Goal: Task Accomplishment & Management: Complete application form

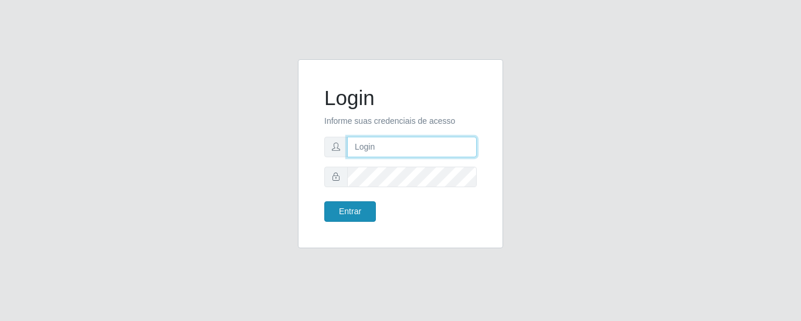
type input "precobom@[PERSON_NAME]"
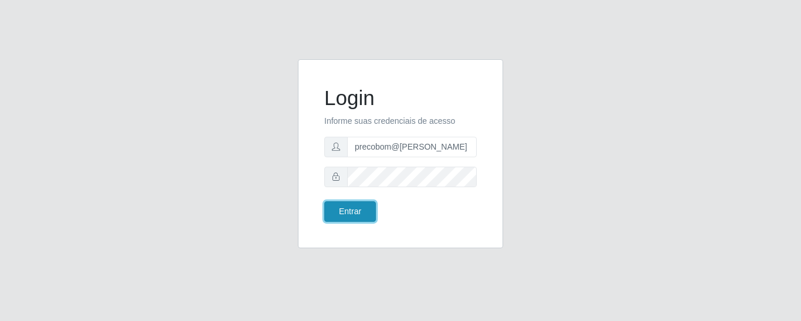
click at [346, 218] on button "Entrar" at bounding box center [350, 211] width 52 height 21
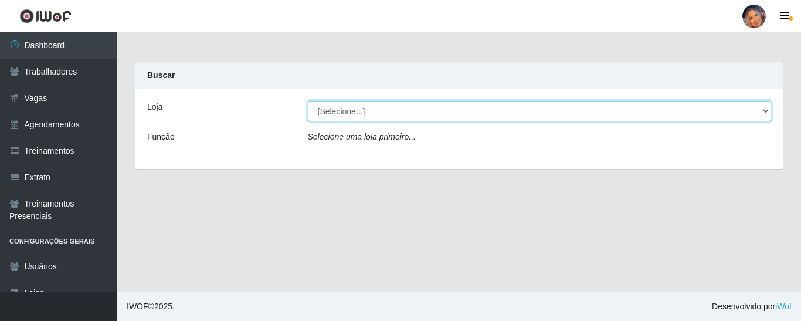
click at [376, 111] on select "[Selecione...] Supermercado Preço Bom" at bounding box center [540, 111] width 464 height 21
select select "169"
click at [308, 101] on select "[Selecione...] Supermercado Preço Bom" at bounding box center [540, 111] width 464 height 21
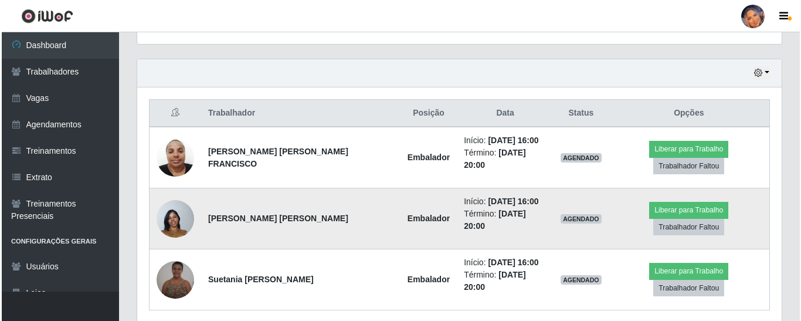
scroll to position [406, 0]
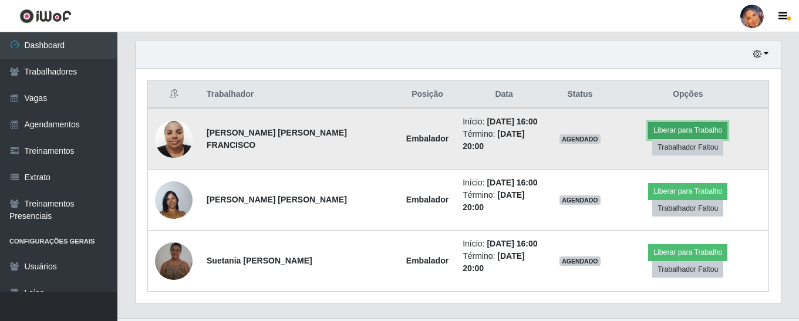
click at [648, 127] on button "Liberar para Trabalho" at bounding box center [687, 130] width 79 height 16
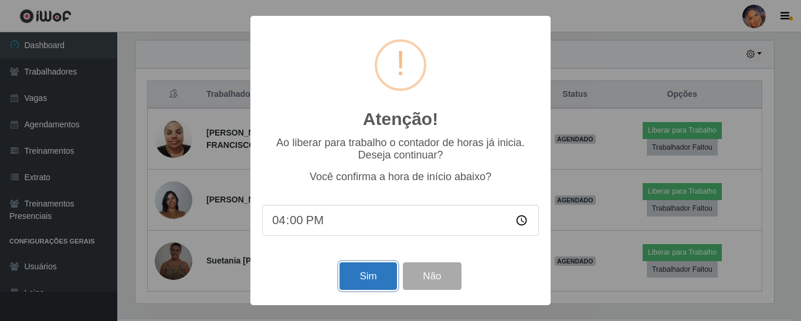
click at [365, 282] on button "Sim" at bounding box center [368, 276] width 57 height 28
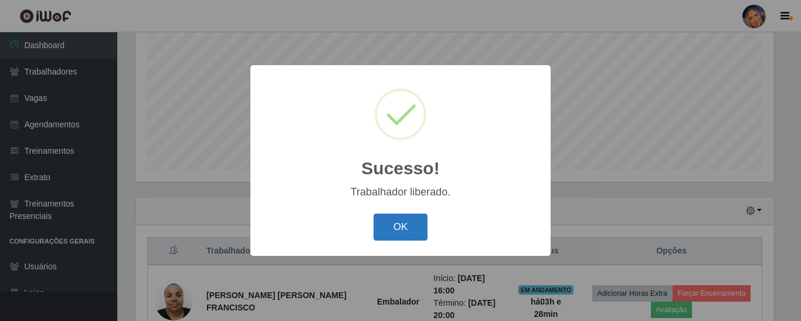
click at [398, 221] on button "OK" at bounding box center [401, 228] width 55 height 28
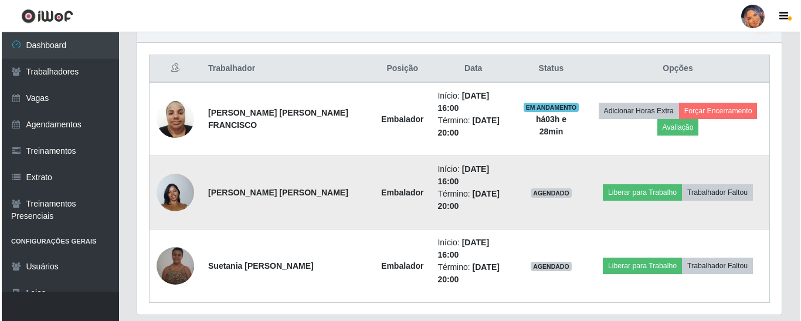
scroll to position [432, 0]
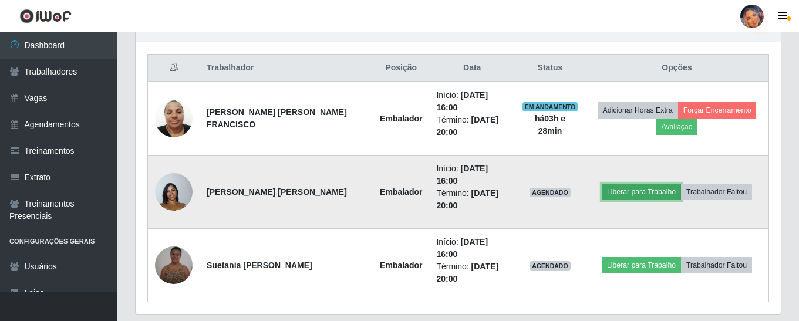
click at [630, 184] on button "Liberar para Trabalho" at bounding box center [640, 192] width 79 height 16
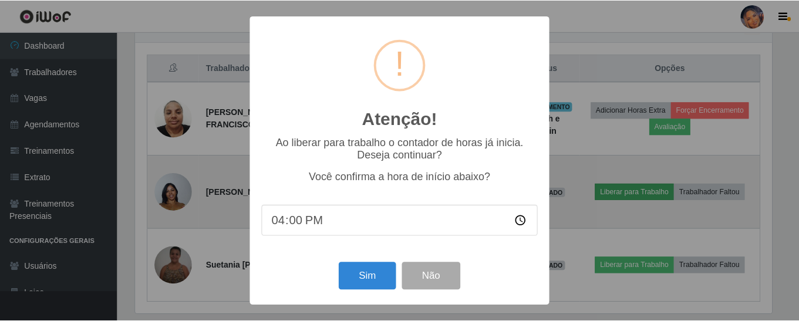
scroll to position [243, 639]
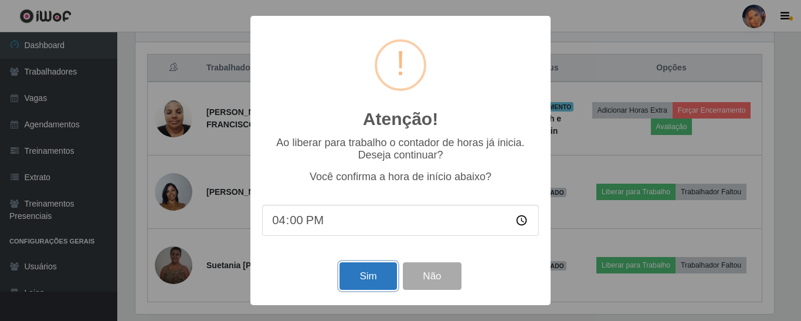
click at [354, 270] on button "Sim" at bounding box center [368, 276] width 57 height 28
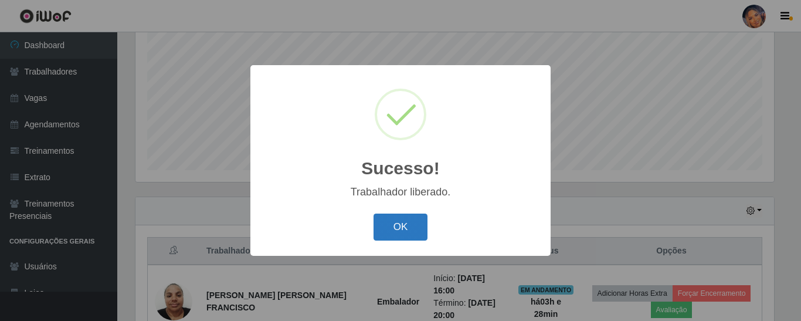
click at [404, 228] on button "OK" at bounding box center [401, 228] width 55 height 28
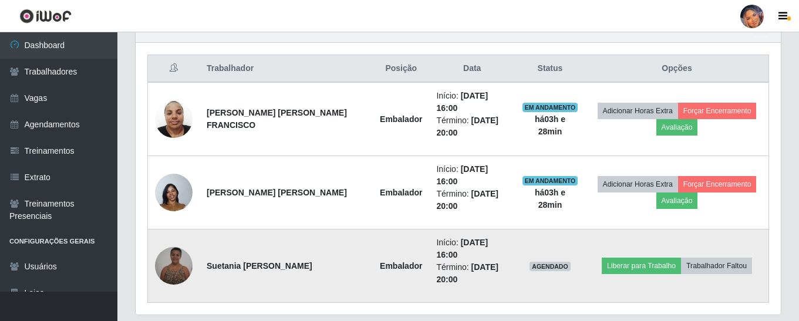
scroll to position [432, 0]
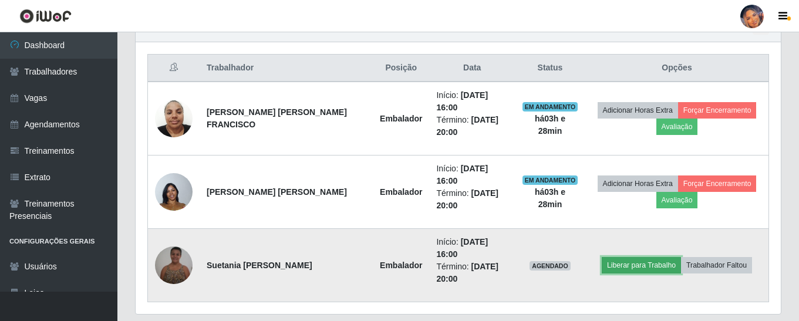
click at [633, 257] on button "Liberar para Trabalho" at bounding box center [640, 265] width 79 height 16
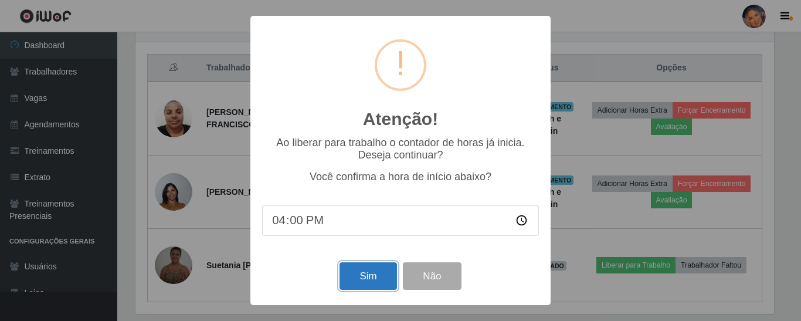
click at [367, 274] on button "Sim" at bounding box center [368, 276] width 57 height 28
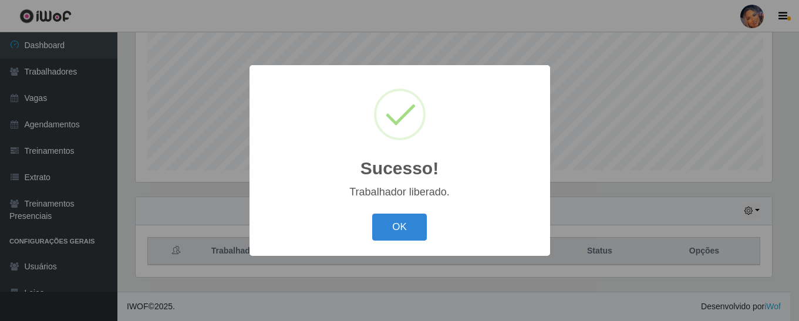
scroll to position [0, 0]
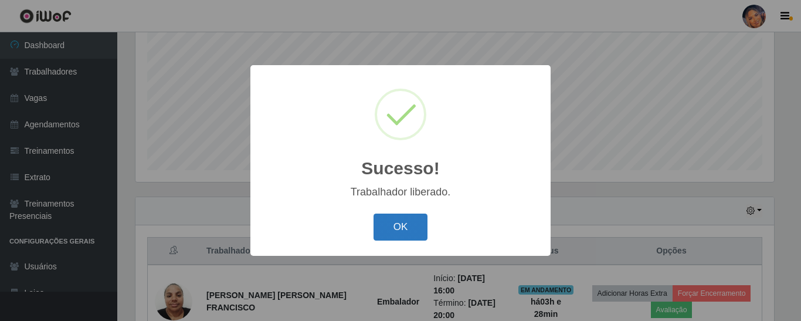
click at [404, 219] on button "OK" at bounding box center [401, 228] width 55 height 28
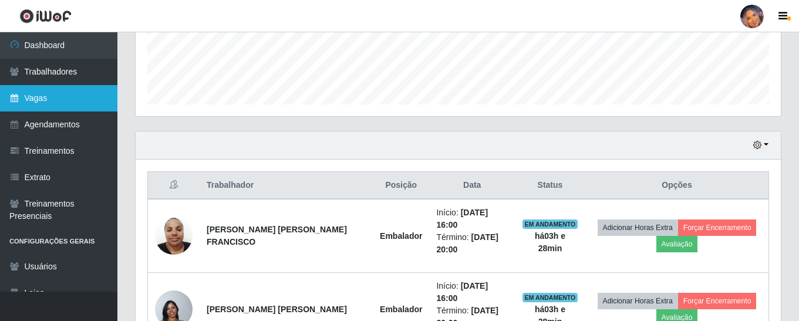
click at [53, 92] on link "Vagas" at bounding box center [58, 98] width 117 height 26
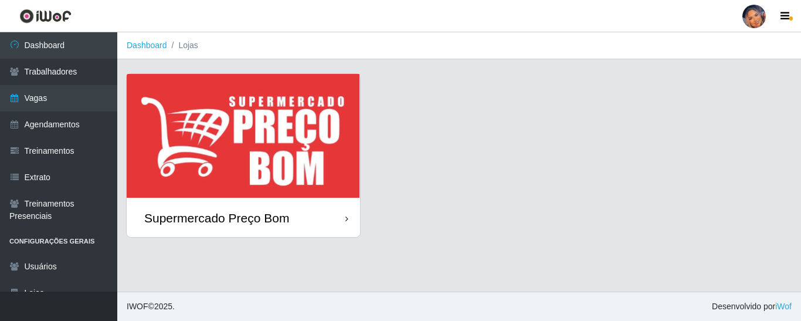
click at [275, 148] on img at bounding box center [244, 136] width 234 height 125
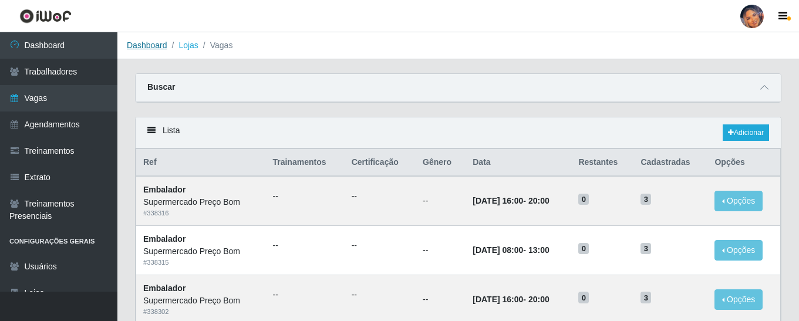
click at [150, 48] on link "Dashboard" at bounding box center [147, 44] width 40 height 9
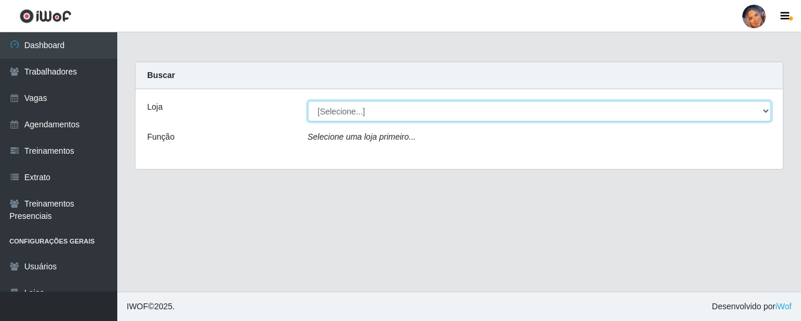
click at [417, 107] on select "[Selecione...] Supermercado Preço Bom" at bounding box center [540, 111] width 464 height 21
select select "169"
click at [308, 101] on select "[Selecione...] Supermercado Preço Bom" at bounding box center [540, 111] width 464 height 21
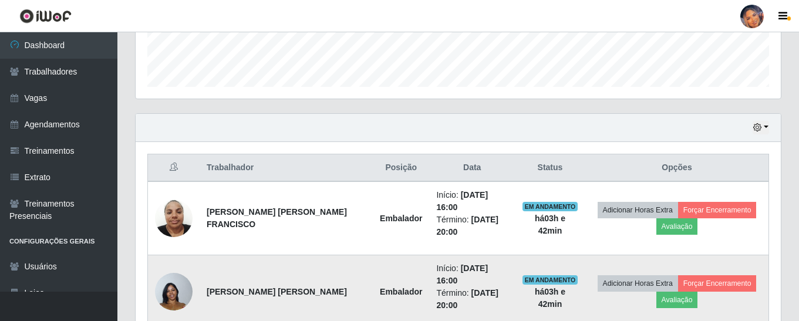
scroll to position [411, 0]
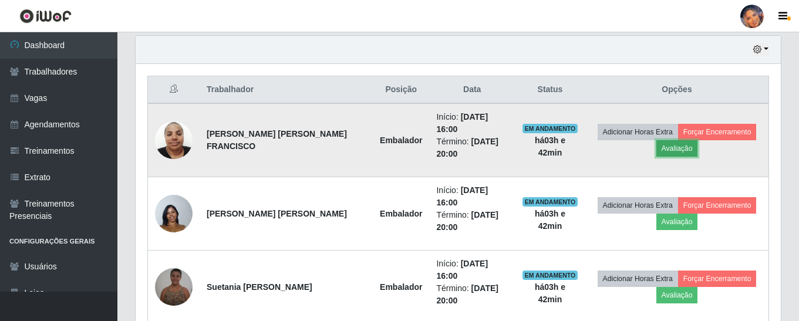
click at [666, 140] on button "Avaliação" at bounding box center [677, 148] width 42 height 16
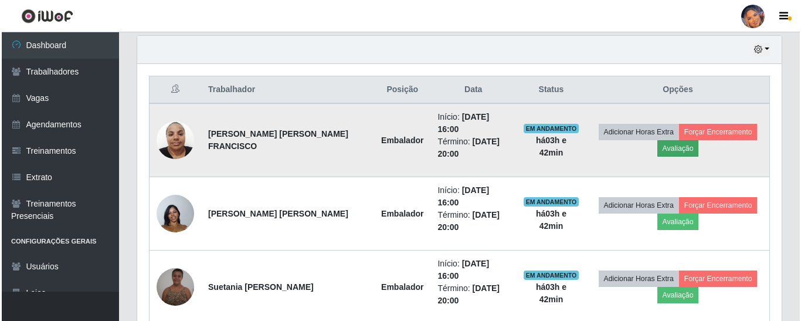
scroll to position [243, 639]
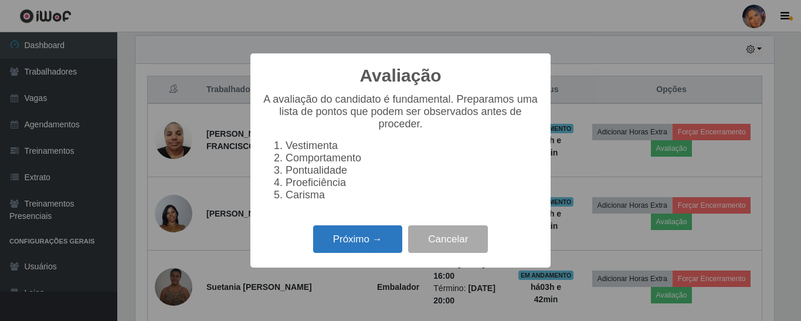
click at [346, 243] on button "Próximo →" at bounding box center [357, 239] width 89 height 28
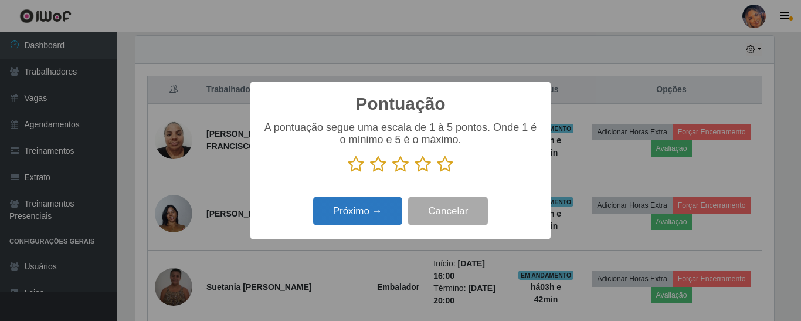
scroll to position [586489, 586093]
click at [444, 165] on icon at bounding box center [445, 164] width 16 height 18
click at [437, 173] on input "radio" at bounding box center [437, 173] width 0 height 0
click at [369, 213] on button "Próximo →" at bounding box center [357, 211] width 89 height 28
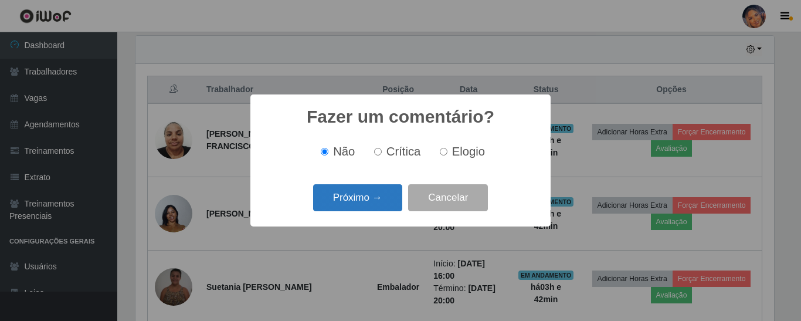
click at [379, 190] on button "Próximo →" at bounding box center [357, 198] width 89 height 28
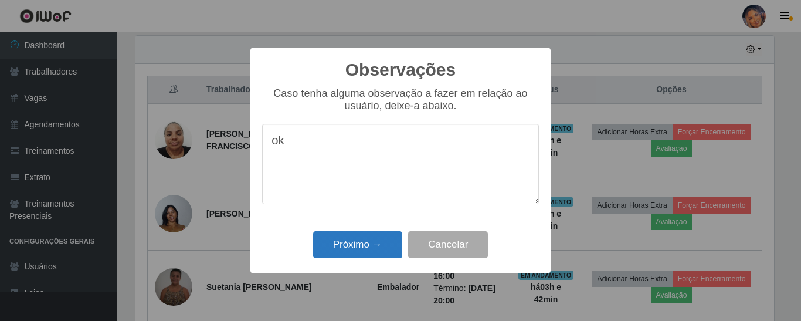
type textarea "ok"
click at [366, 237] on button "Próximo →" at bounding box center [357, 245] width 89 height 28
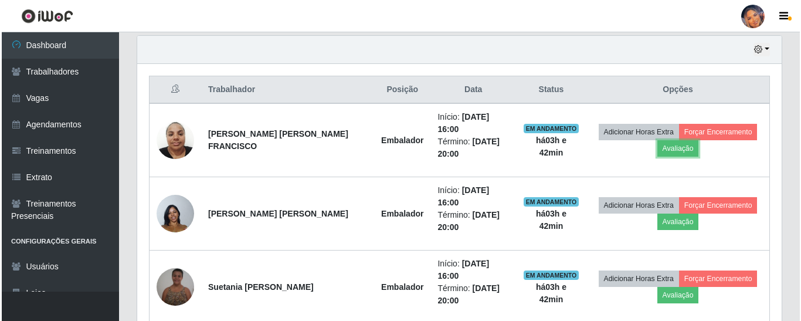
scroll to position [243, 645]
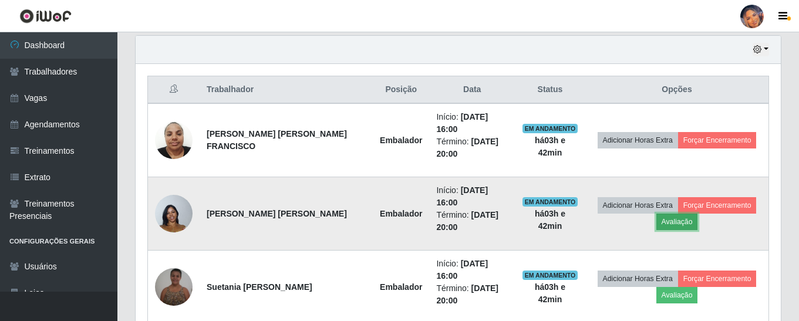
click at [669, 214] on button "Avaliação" at bounding box center [677, 222] width 42 height 16
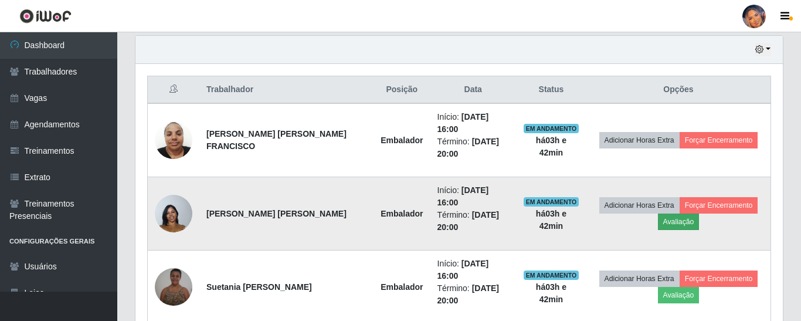
scroll to position [243, 639]
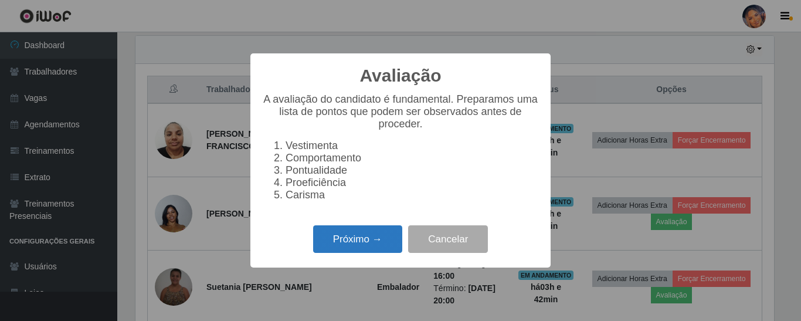
click at [371, 245] on button "Próximo →" at bounding box center [357, 239] width 89 height 28
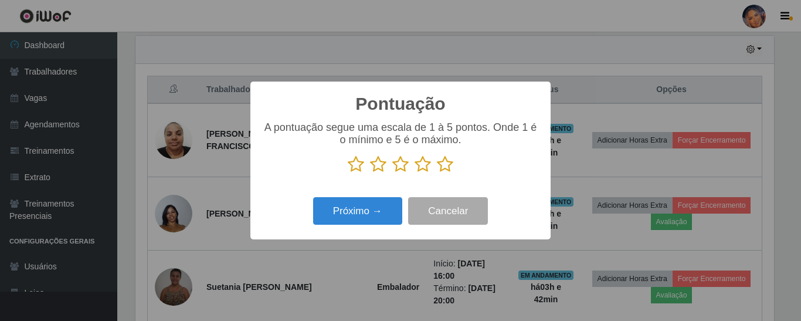
click at [448, 167] on icon at bounding box center [445, 164] width 16 height 18
click at [437, 173] on input "radio" at bounding box center [437, 173] width 0 height 0
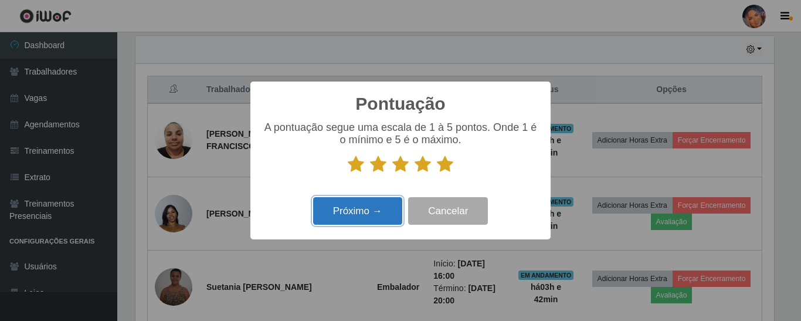
click at [339, 217] on button "Próximo →" at bounding box center [357, 211] width 89 height 28
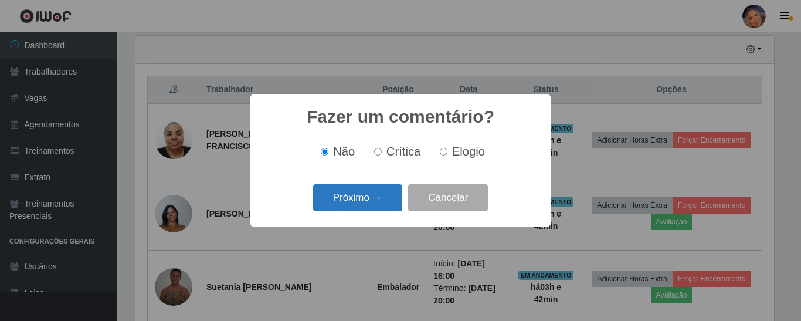
click at [353, 203] on button "Próximo →" at bounding box center [357, 198] width 89 height 28
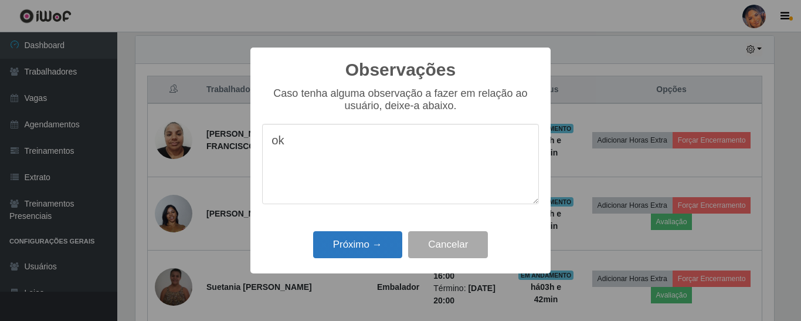
type textarea "ok"
click at [354, 252] on button "Próximo →" at bounding box center [357, 245] width 89 height 28
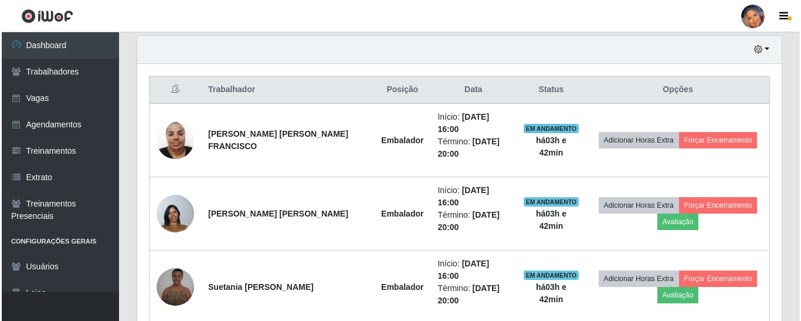
scroll to position [243, 645]
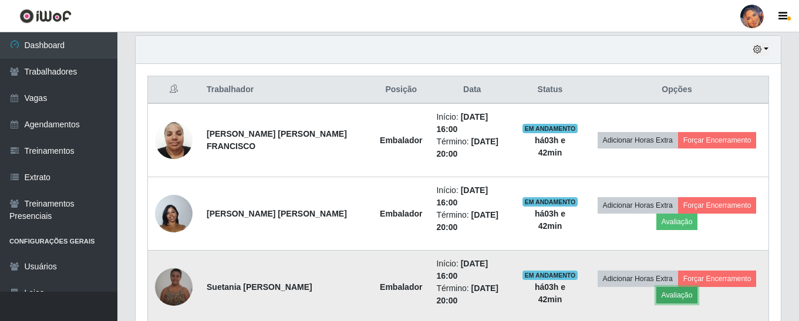
click at [668, 287] on button "Avaliação" at bounding box center [677, 295] width 42 height 16
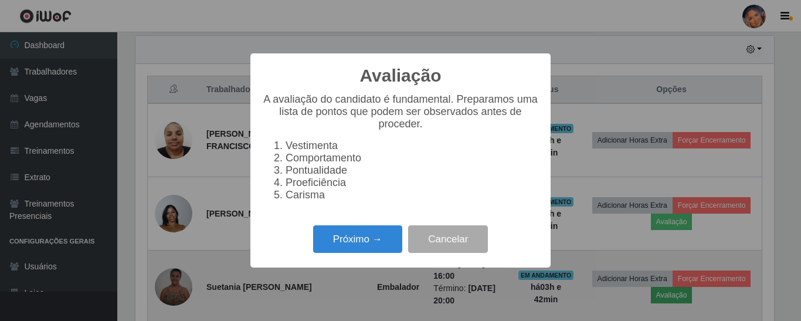
scroll to position [243, 639]
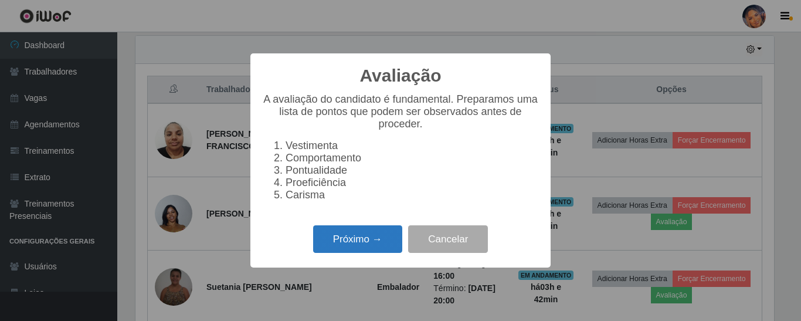
click at [366, 243] on button "Próximo →" at bounding box center [357, 239] width 89 height 28
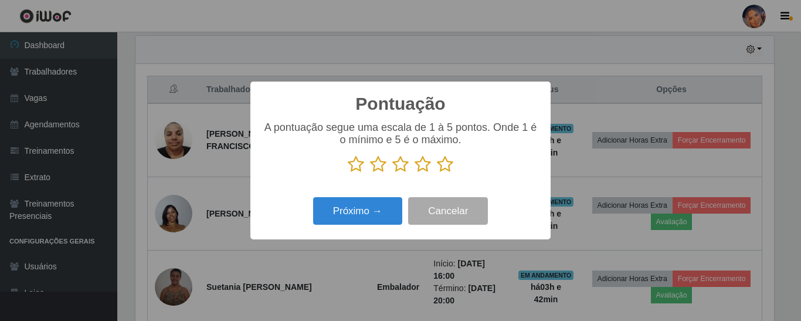
click at [445, 167] on icon at bounding box center [445, 164] width 16 height 18
click at [437, 173] on input "radio" at bounding box center [437, 173] width 0 height 0
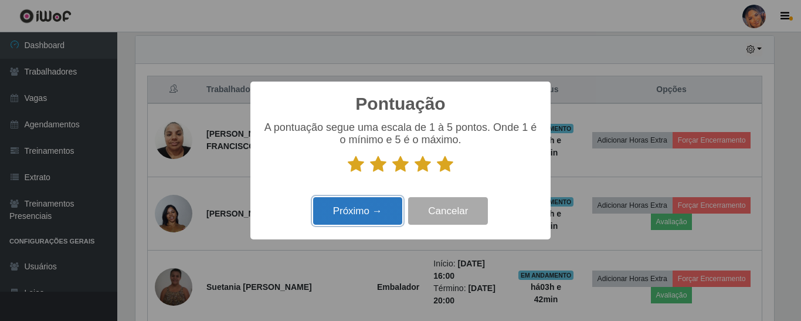
click at [339, 212] on button "Próximo →" at bounding box center [357, 211] width 89 height 28
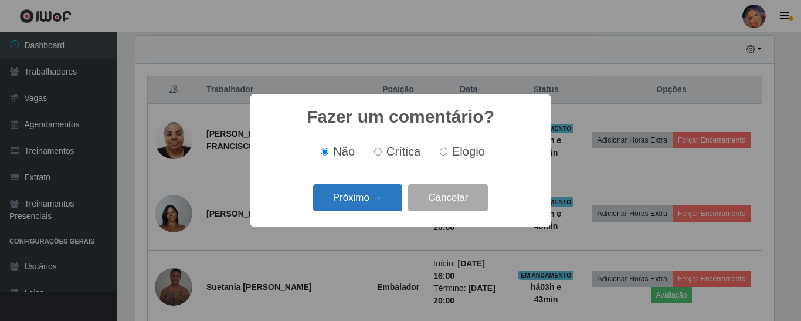
click at [369, 194] on button "Próximo →" at bounding box center [357, 198] width 89 height 28
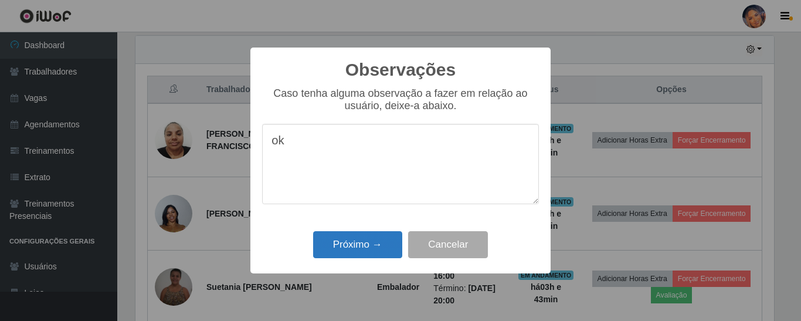
type textarea "ok"
click at [365, 243] on button "Próximo →" at bounding box center [357, 245] width 89 height 28
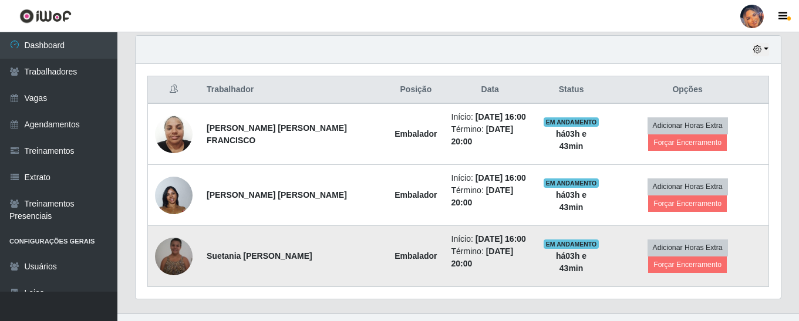
scroll to position [406, 0]
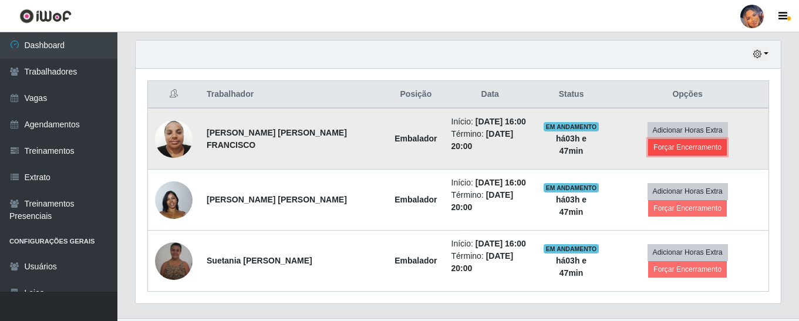
click at [707, 139] on button "Forçar Encerramento" at bounding box center [687, 147] width 79 height 16
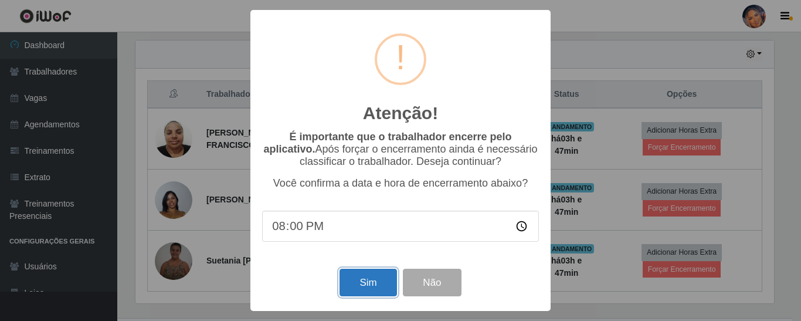
click at [372, 284] on button "Sim" at bounding box center [368, 283] width 57 height 28
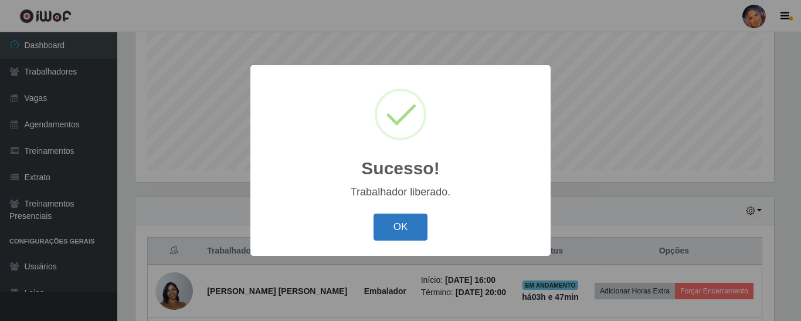
click at [395, 224] on button "OK" at bounding box center [401, 228] width 55 height 28
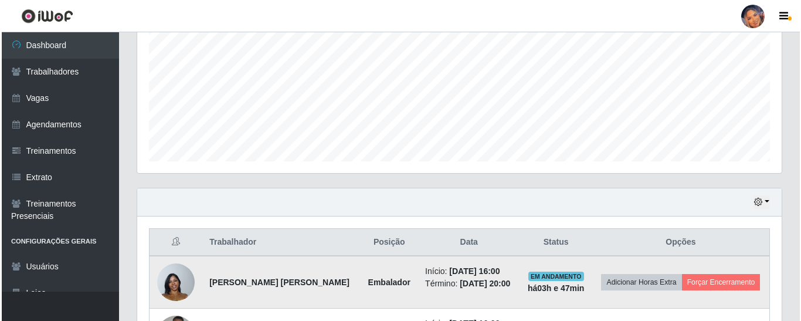
scroll to position [354, 0]
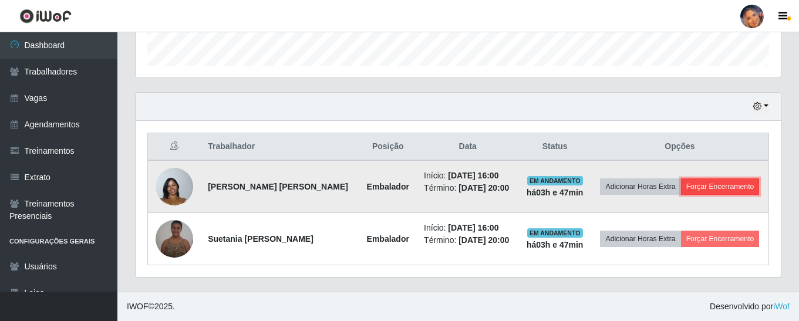
click at [711, 181] on button "Forçar Encerramento" at bounding box center [720, 186] width 79 height 16
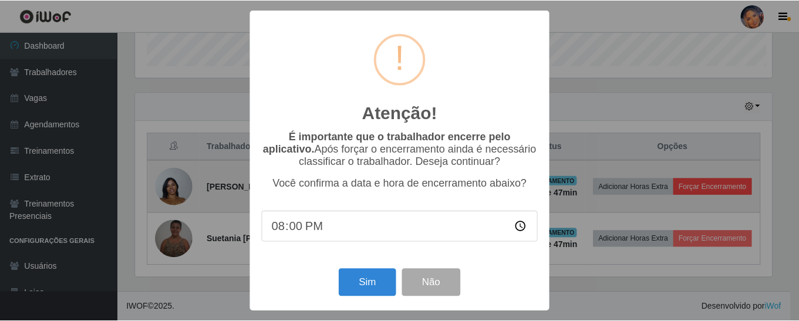
scroll to position [243, 639]
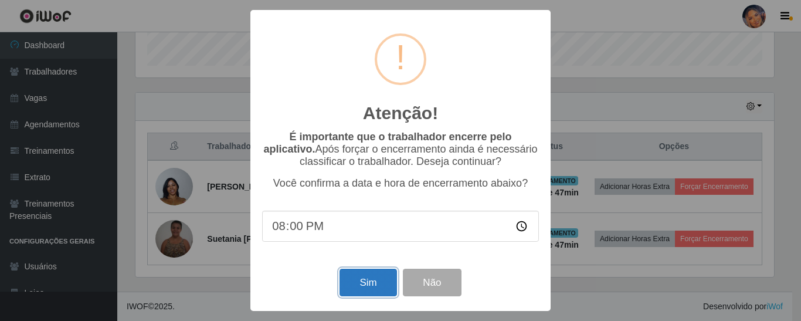
click at [376, 287] on button "Sim" at bounding box center [368, 283] width 57 height 28
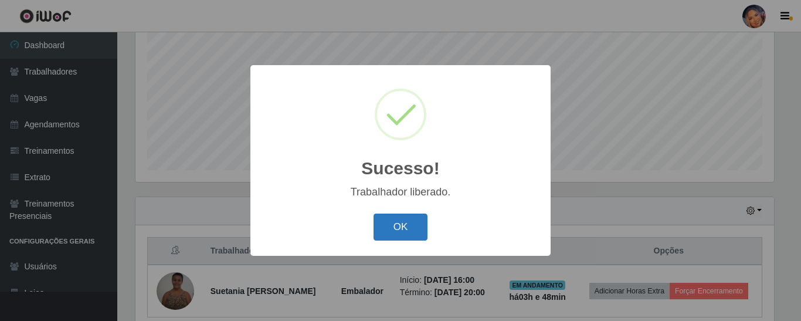
click at [401, 221] on button "OK" at bounding box center [401, 228] width 55 height 28
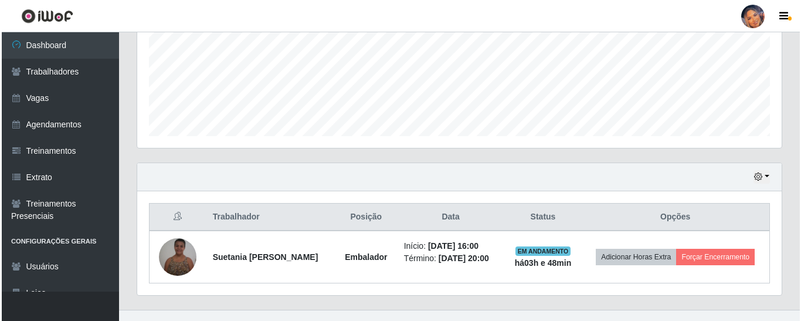
scroll to position [302, 0]
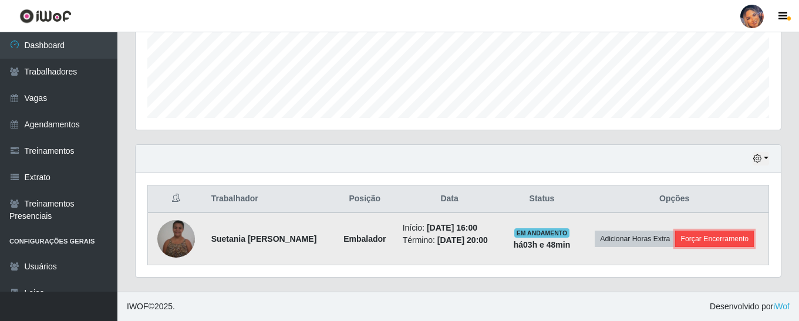
click at [703, 242] on button "Forçar Encerramento" at bounding box center [714, 239] width 79 height 16
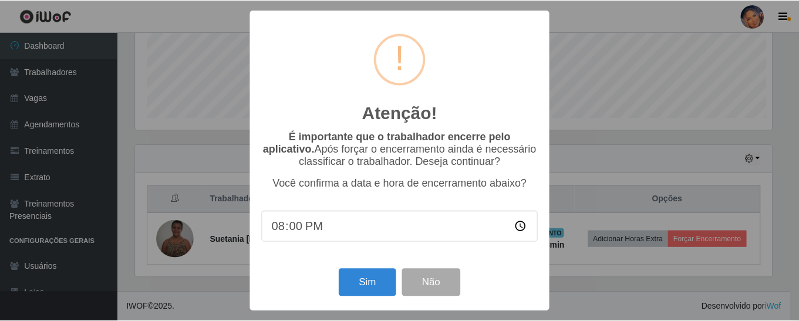
scroll to position [243, 639]
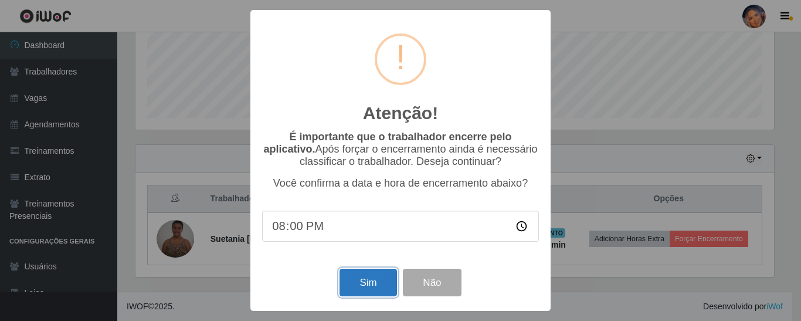
click at [357, 295] on button "Sim" at bounding box center [368, 283] width 57 height 28
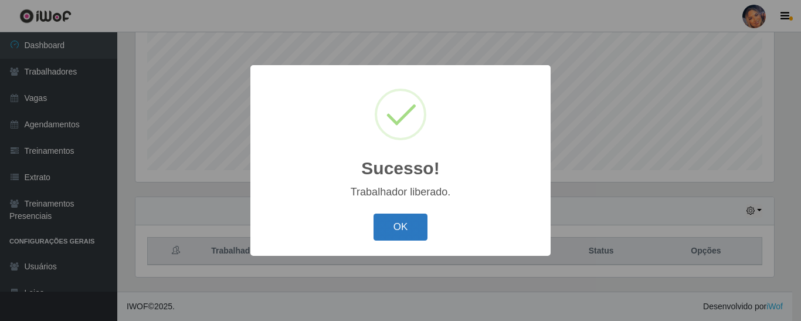
click at [398, 224] on button "OK" at bounding box center [401, 228] width 55 height 28
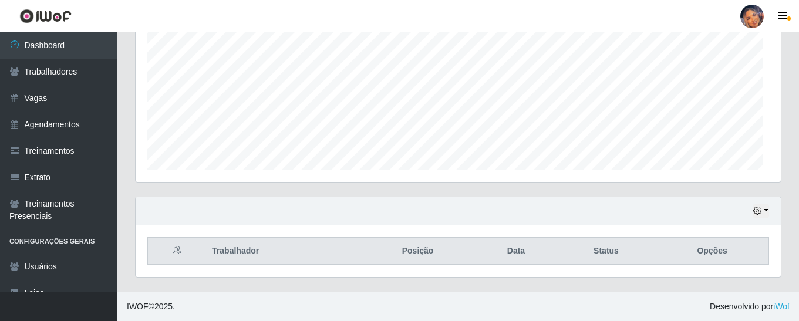
scroll to position [243, 645]
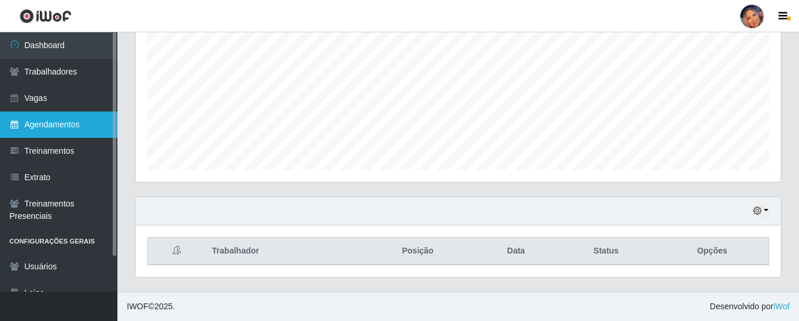
click at [59, 123] on link "Agendamentos" at bounding box center [58, 124] width 117 height 26
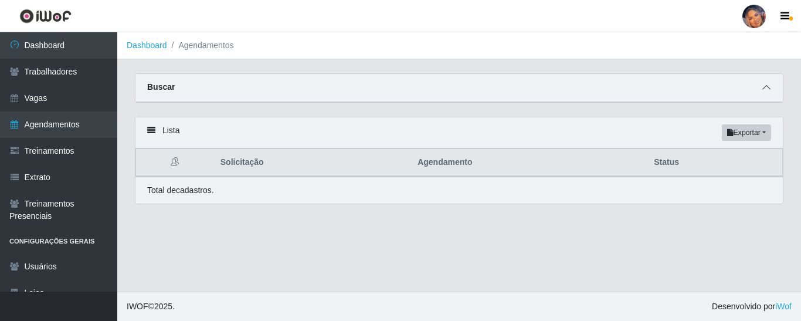
click at [768, 89] on icon at bounding box center [767, 87] width 8 height 8
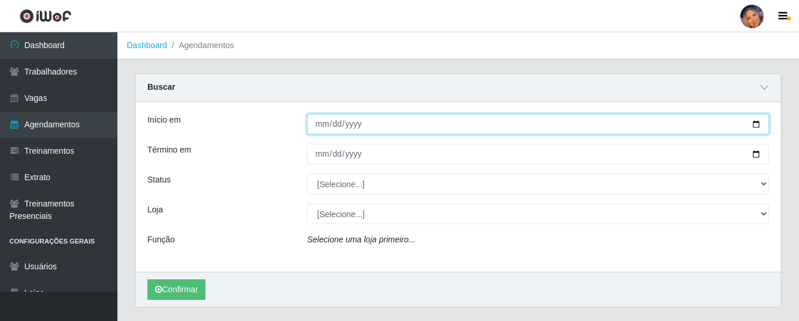
click at [753, 124] on input "Início em" at bounding box center [538, 124] width 462 height 21
type input "[DATE]"
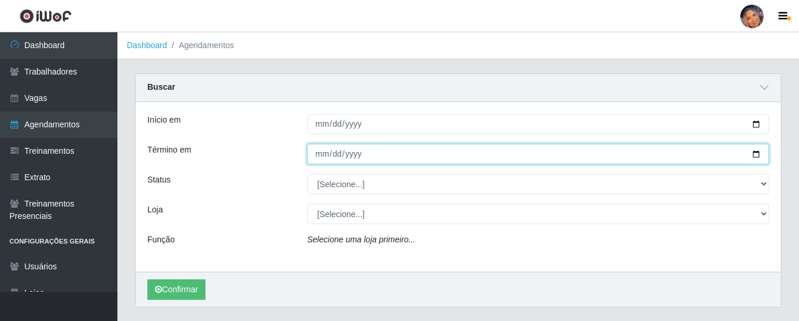
click at [754, 155] on input "Término em" at bounding box center [538, 154] width 462 height 21
type input "[DATE]"
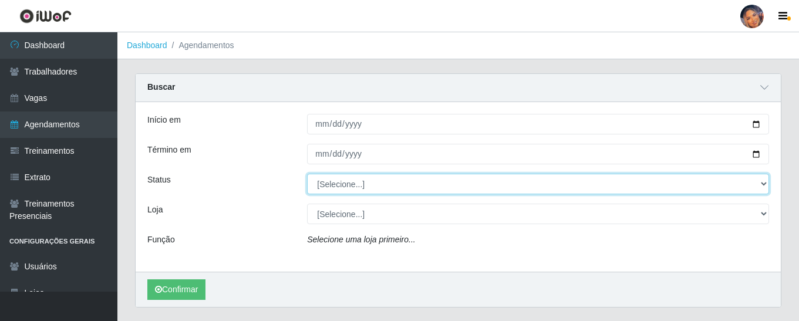
click at [764, 183] on select "[Selecione...] AGENDADO AGUARDANDO LIBERAR EM ANDAMENTO EM REVISÃO FINALIZADO C…" at bounding box center [538, 184] width 462 height 21
select select "AGENDADO"
click at [307, 174] on select "[Selecione...] AGENDADO AGUARDANDO LIBERAR EM ANDAMENTO EM REVISÃO FINALIZADO C…" at bounding box center [538, 184] width 462 height 21
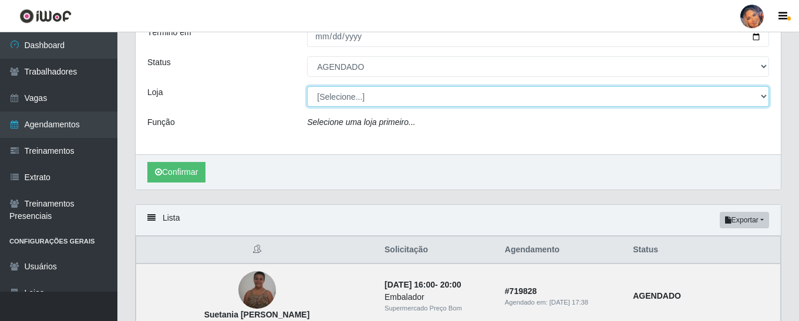
click at [761, 95] on select "[Selecione...] Supermercado Preço Bom" at bounding box center [538, 96] width 462 height 21
select select "169"
click at [307, 87] on select "[Selecione...] Supermercado Preço Bom" at bounding box center [538, 96] width 462 height 21
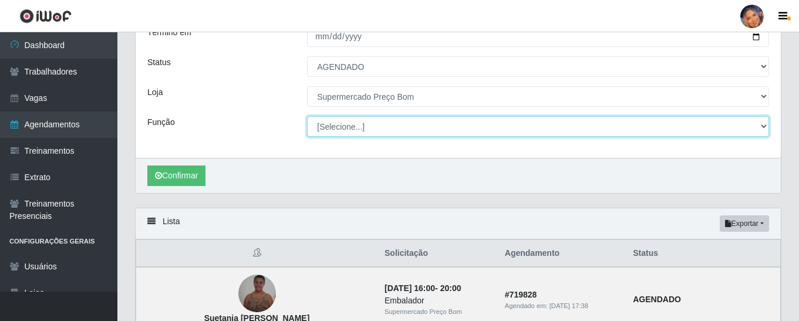
click at [344, 136] on select "[Selecione...] ASG ASG + ASG ++ Balconista Balconista + Balconista ++ Embalador…" at bounding box center [538, 126] width 462 height 21
click at [307, 117] on select "[Selecione...] ASG ASG + ASG ++ Balconista Balconista + Balconista ++ Embalador…" at bounding box center [538, 126] width 462 height 21
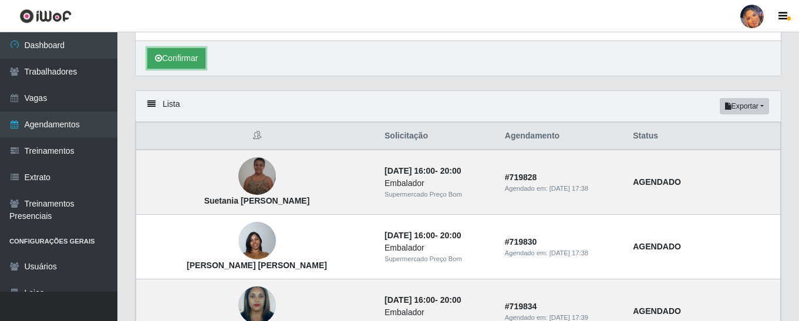
click at [177, 55] on button "Confirmar" at bounding box center [176, 58] width 58 height 21
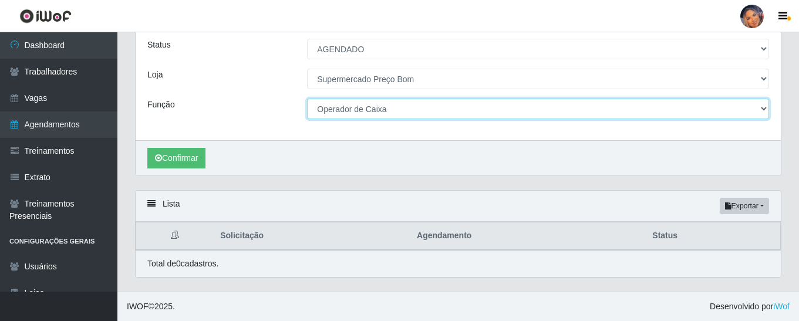
click at [377, 109] on select "[Selecione...] ASG ASG + ASG ++ Balconista Balconista + Balconista ++ Embalador…" at bounding box center [538, 109] width 462 height 21
select select "1"
click at [307, 99] on select "[Selecione...] ASG ASG + ASG ++ Balconista Balconista + Balconista ++ Embalador…" at bounding box center [538, 109] width 462 height 21
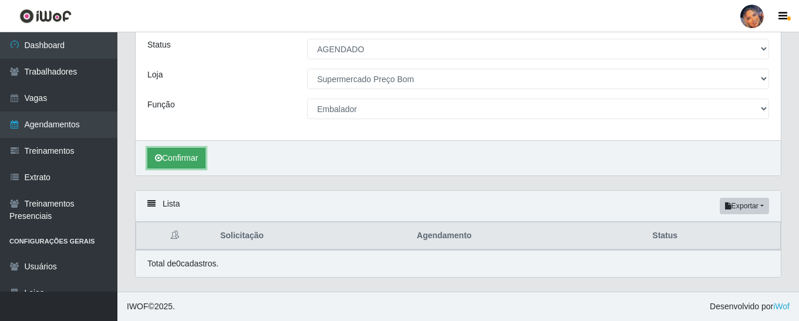
click at [181, 154] on button "Confirmar" at bounding box center [176, 158] width 58 height 21
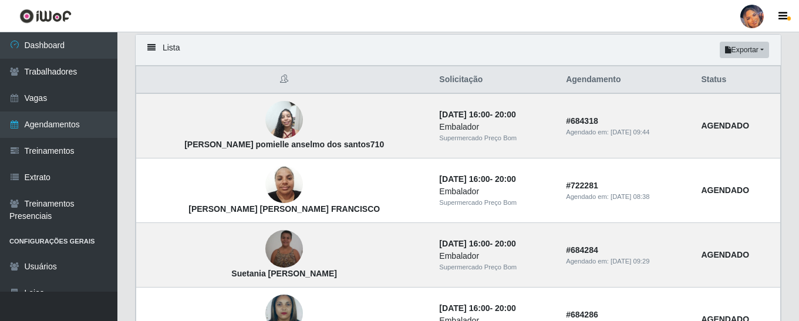
scroll to position [74, 0]
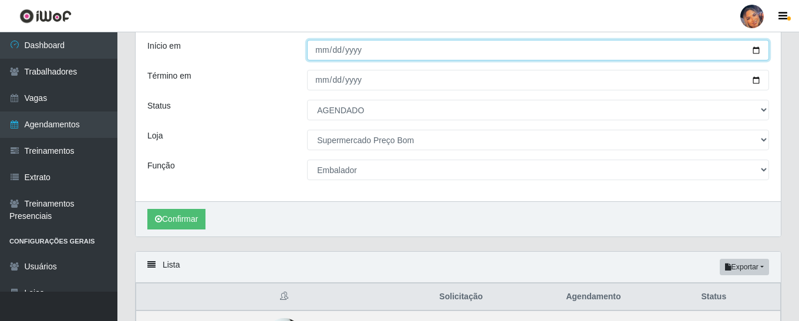
click at [755, 49] on input "[DATE]" at bounding box center [538, 50] width 462 height 21
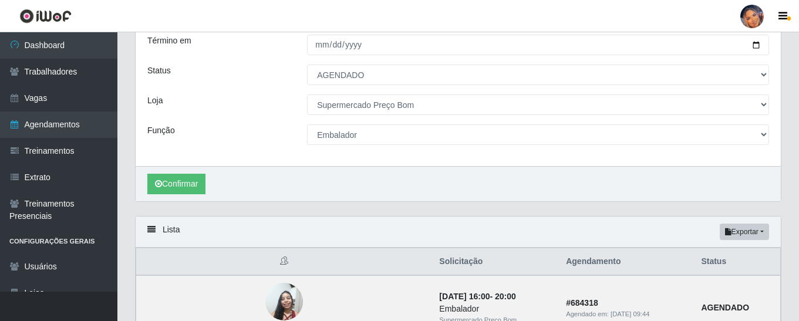
scroll to position [0, 0]
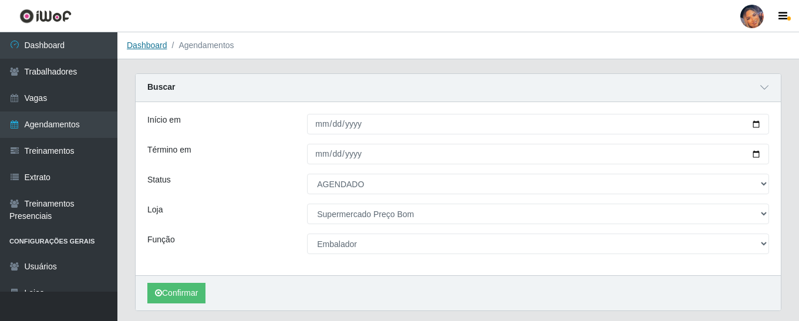
click at [146, 46] on link "Dashboard" at bounding box center [147, 44] width 40 height 9
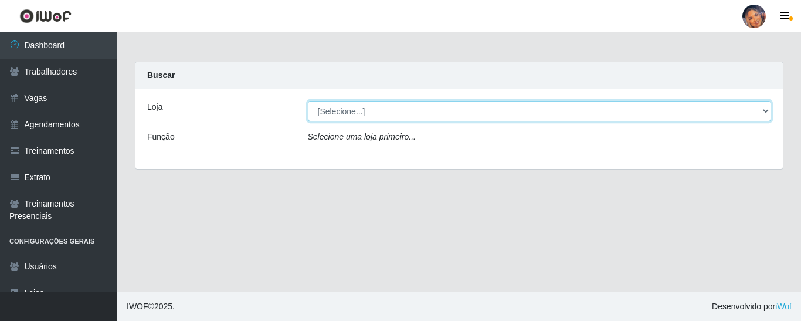
click at [392, 115] on select "[Selecione...] Supermercado Preço Bom" at bounding box center [540, 111] width 464 height 21
select select "169"
click at [308, 101] on select "[Selecione...] Supermercado Preço Bom" at bounding box center [540, 111] width 464 height 21
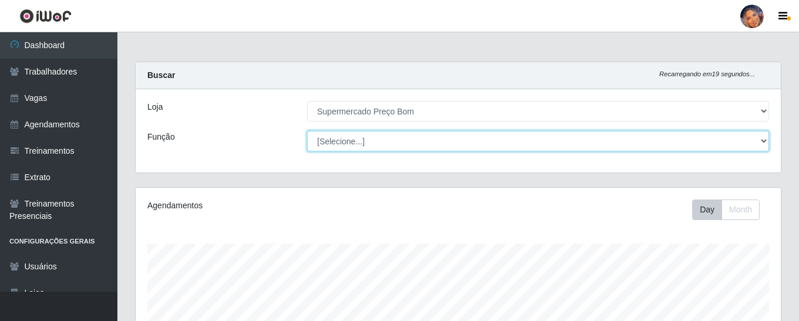
click at [351, 144] on select "[Selecione...] ASG ASG + ASG ++ Balconista Balconista + Balconista ++ Embalador…" at bounding box center [538, 141] width 462 height 21
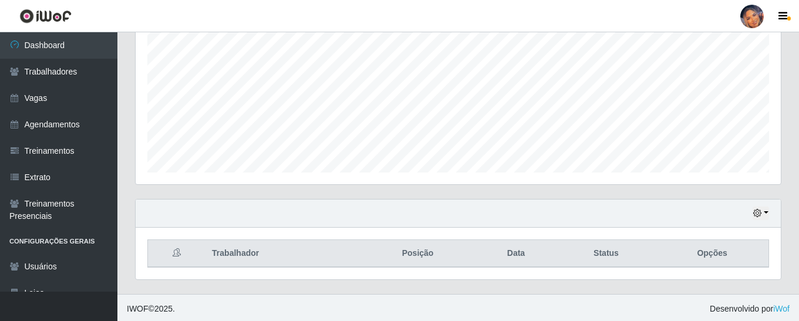
scroll to position [249, 0]
